Goal: Information Seeking & Learning: Learn about a topic

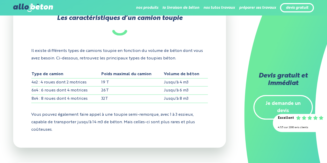
click at [30, 77] on div "Les caractéristiques d’un camion toupie Il existe différents types de camions t…" at bounding box center [119, 74] width 213 height 147
drag, startPoint x: 33, startPoint y: 87, endPoint x: 128, endPoint y: 86, distance: 95.3
click at [129, 86] on tr "6x4 : 6 roues dont 4 motrices 26T Jusqu'à 6 m3" at bounding box center [119, 90] width 177 height 8
click at [128, 86] on td "26T" at bounding box center [132, 90] width 62 height 8
click at [106, 78] on td "19 T" at bounding box center [132, 82] width 62 height 8
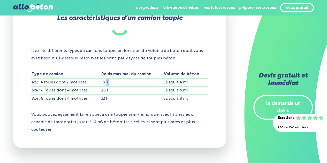
click at [106, 78] on td "19 T" at bounding box center [132, 82] width 62 height 8
click at [47, 78] on td "4x2 : 4 roues dont 2 motrices" at bounding box center [66, 82] width 70 height 8
click at [169, 78] on td "Jusqu'à 4 m3" at bounding box center [185, 82] width 44 height 8
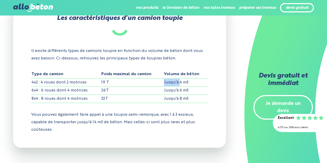
click at [169, 78] on td "Jusqu'à 4 m3" at bounding box center [185, 82] width 44 height 8
